Goal: Navigation & Orientation: Find specific page/section

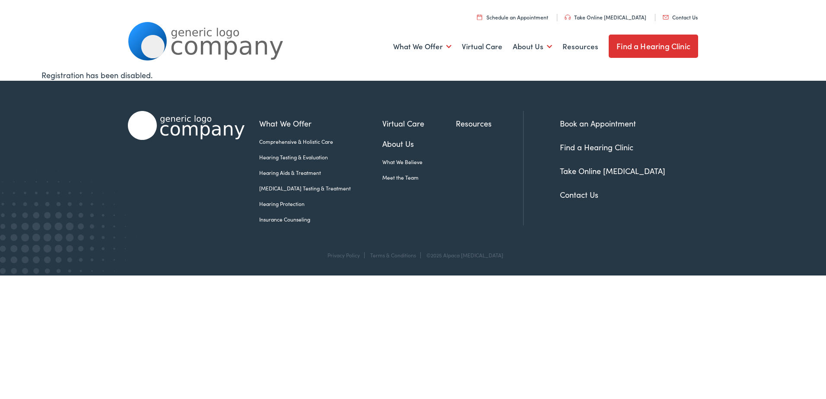
click at [576, 149] on link "Find a Hearing Clinic" at bounding box center [596, 147] width 73 height 11
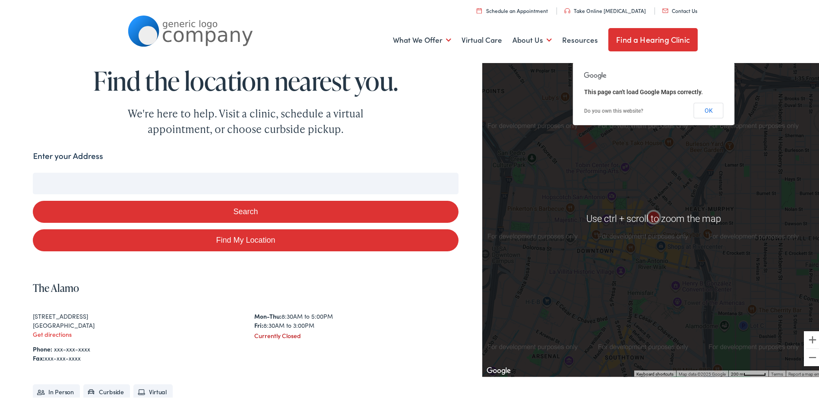
click at [218, 190] on input "Enter your Address" at bounding box center [245, 182] width 425 height 22
